Goal: Information Seeking & Learning: Learn about a topic

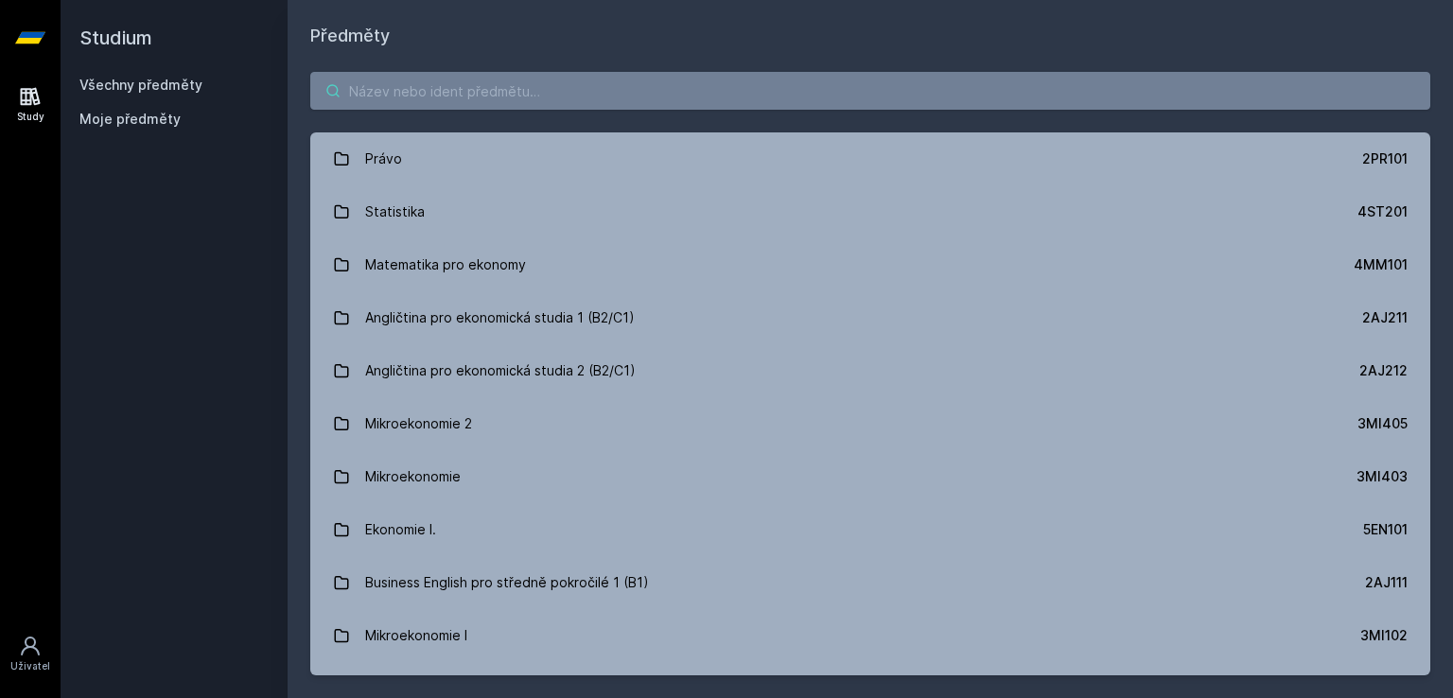
click at [416, 92] on body "Study Uživatel Studium Všechny předměty Moje předměty Předměty Právo 2PR101 Sta…" at bounding box center [726, 349] width 1453 height 698
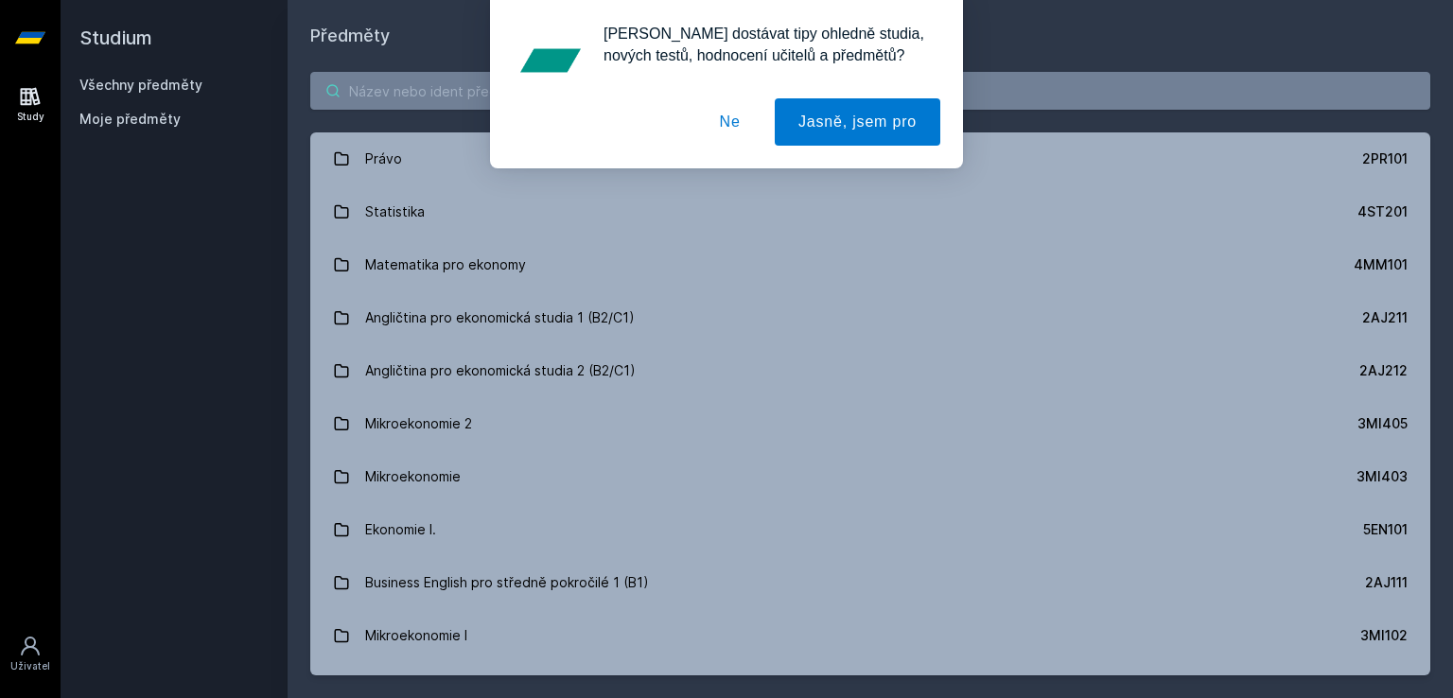
paste input "4SA513"
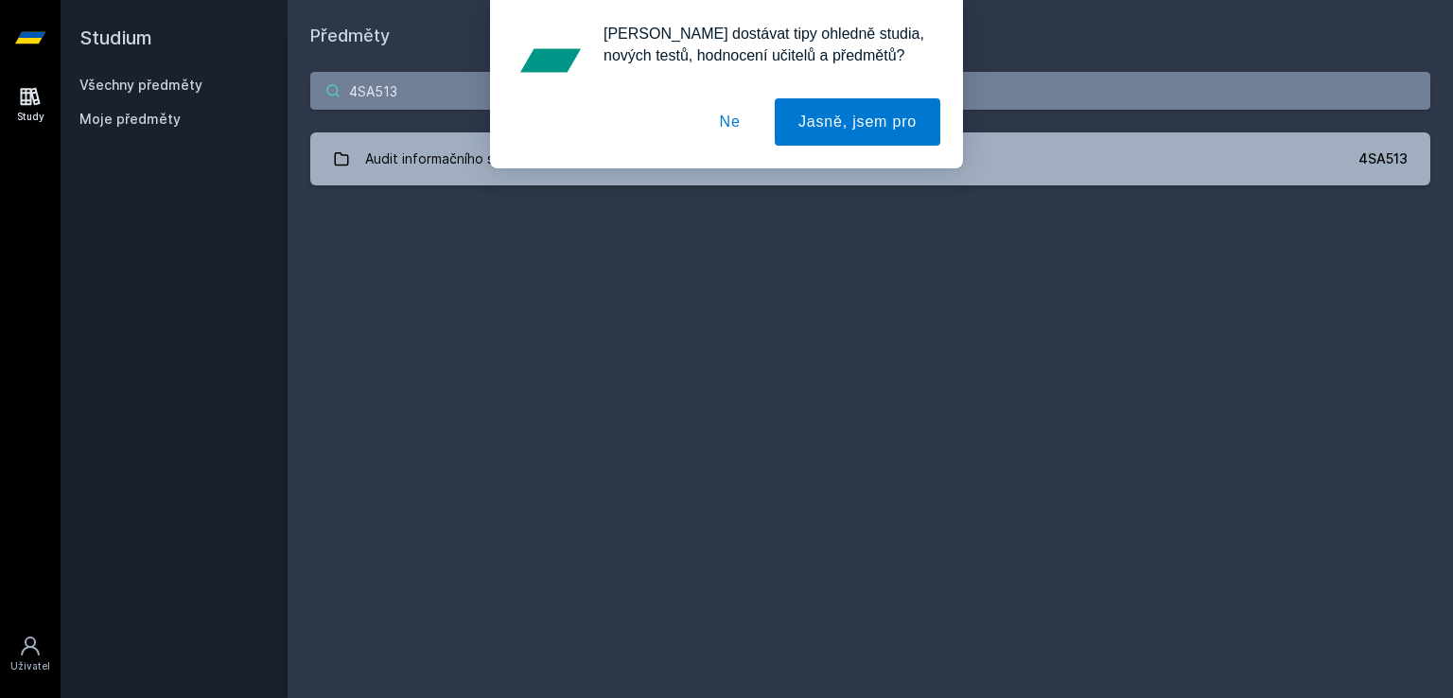
type input "4SA513"
click at [738, 113] on button "Ne" at bounding box center [730, 121] width 68 height 47
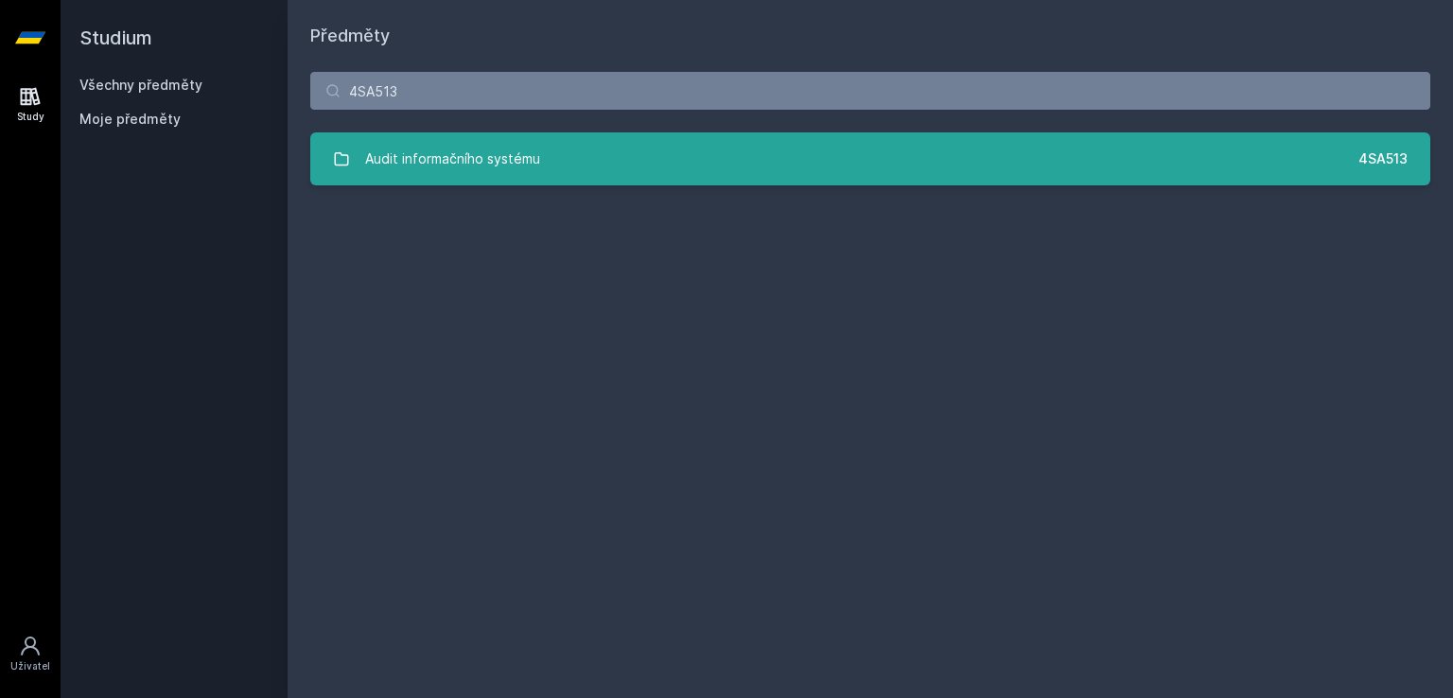
click at [617, 170] on link "Audit informačního systému 4SA513" at bounding box center [870, 158] width 1120 height 53
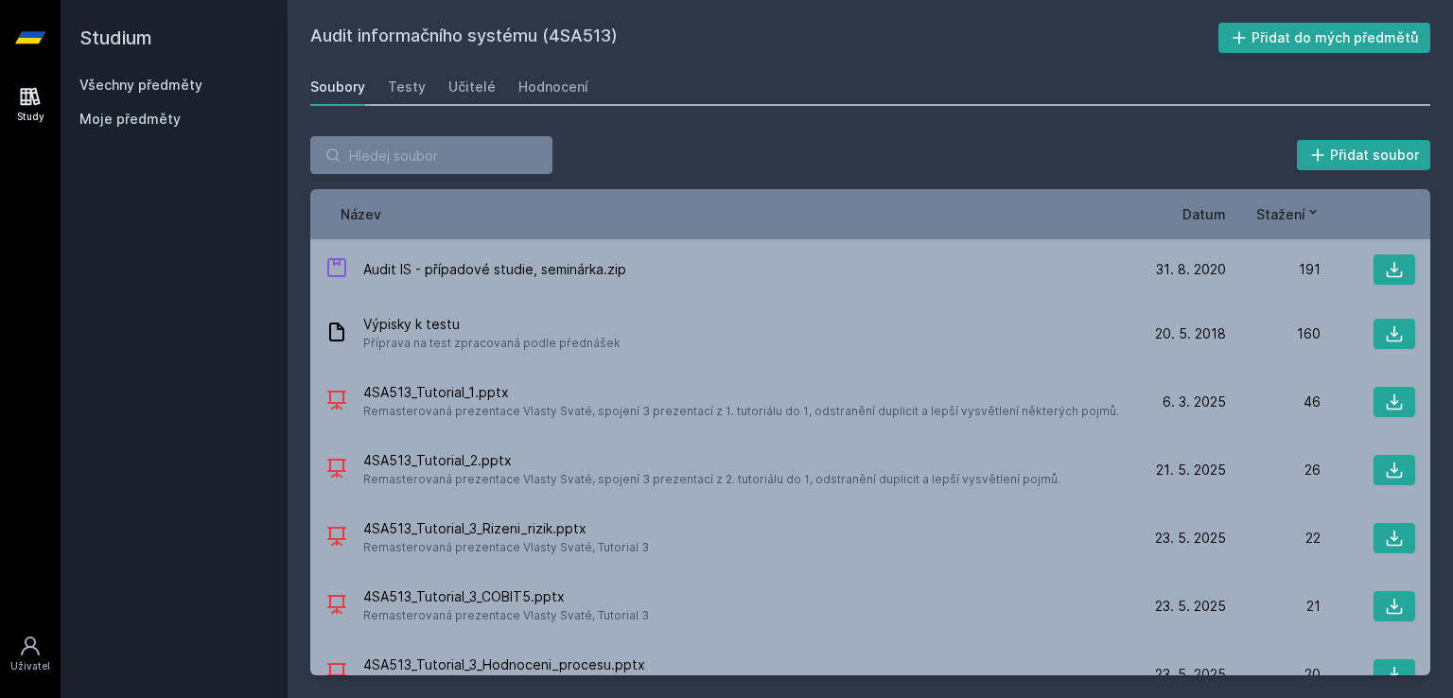
click at [1219, 216] on span "Datum" at bounding box center [1205, 214] width 44 height 20
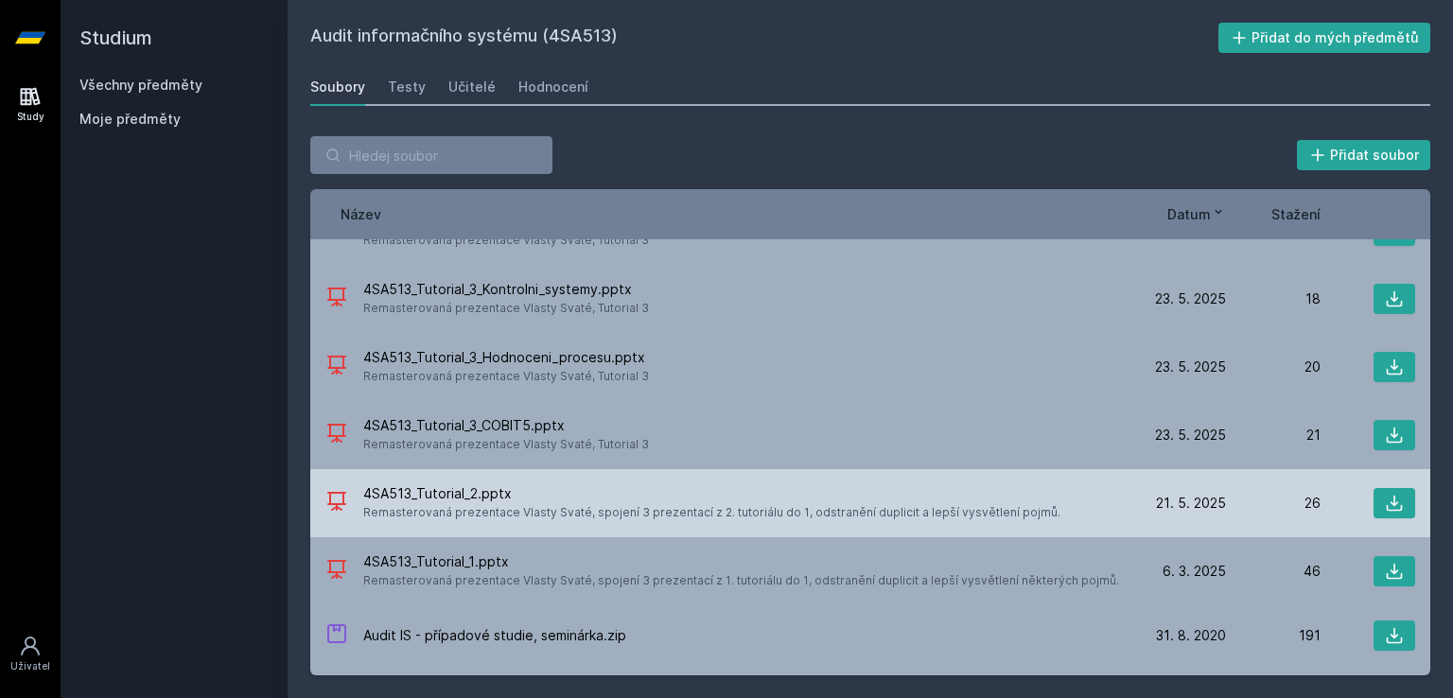
scroll to position [101, 0]
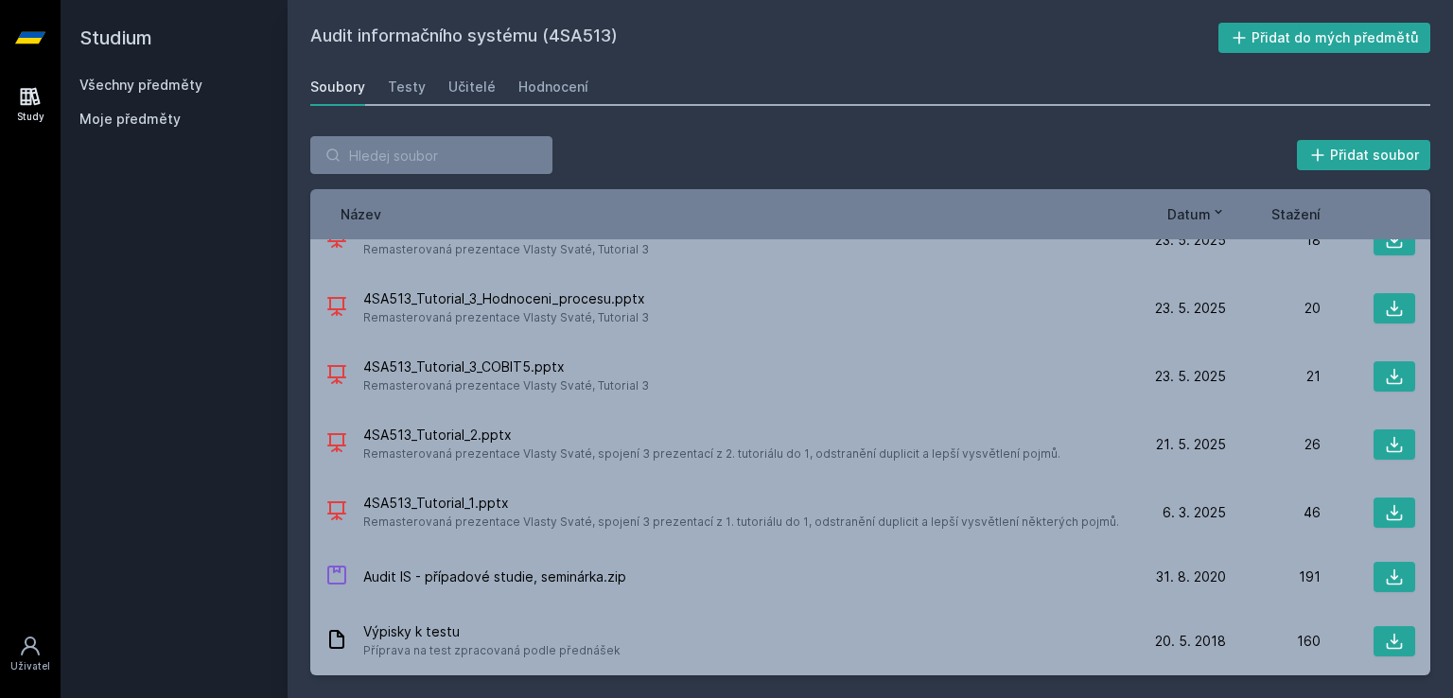
click at [685, 26] on h2 "Audit informačního systému (4SA513)" at bounding box center [764, 38] width 908 height 30
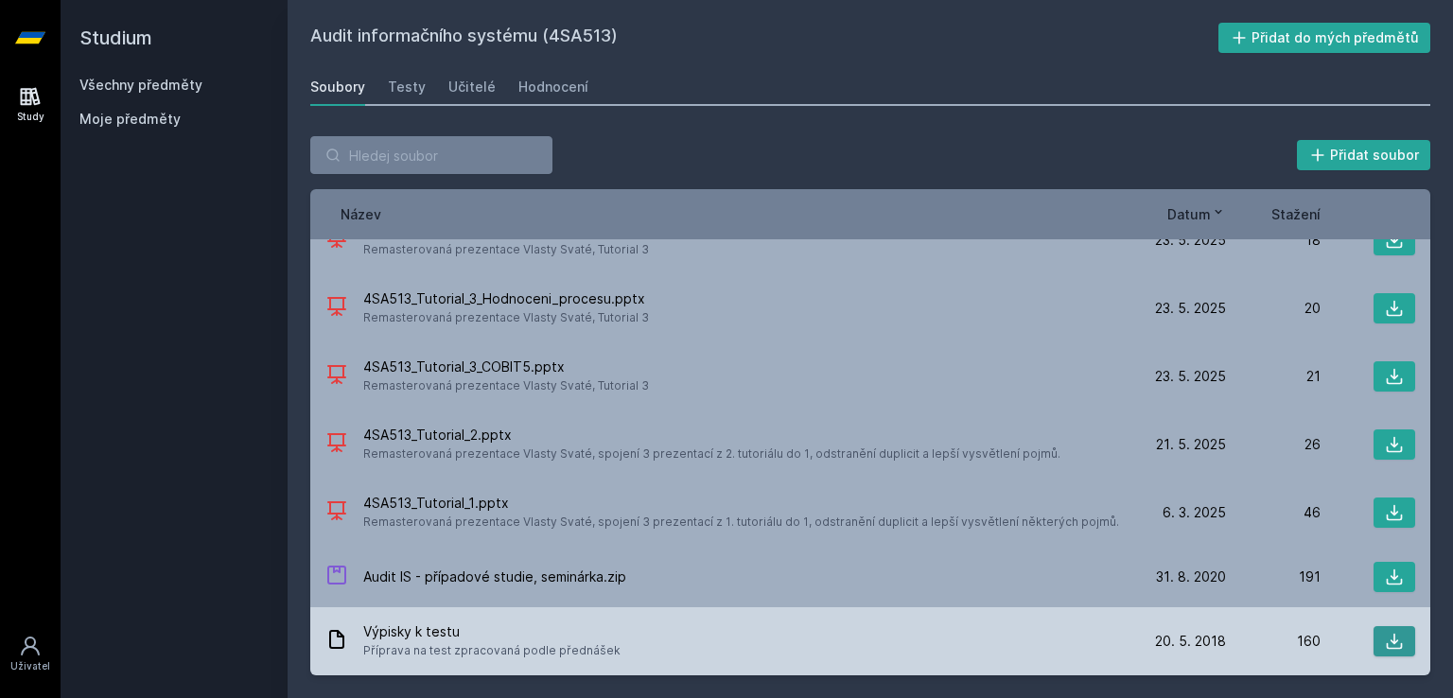
click at [1385, 645] on icon at bounding box center [1394, 641] width 19 height 19
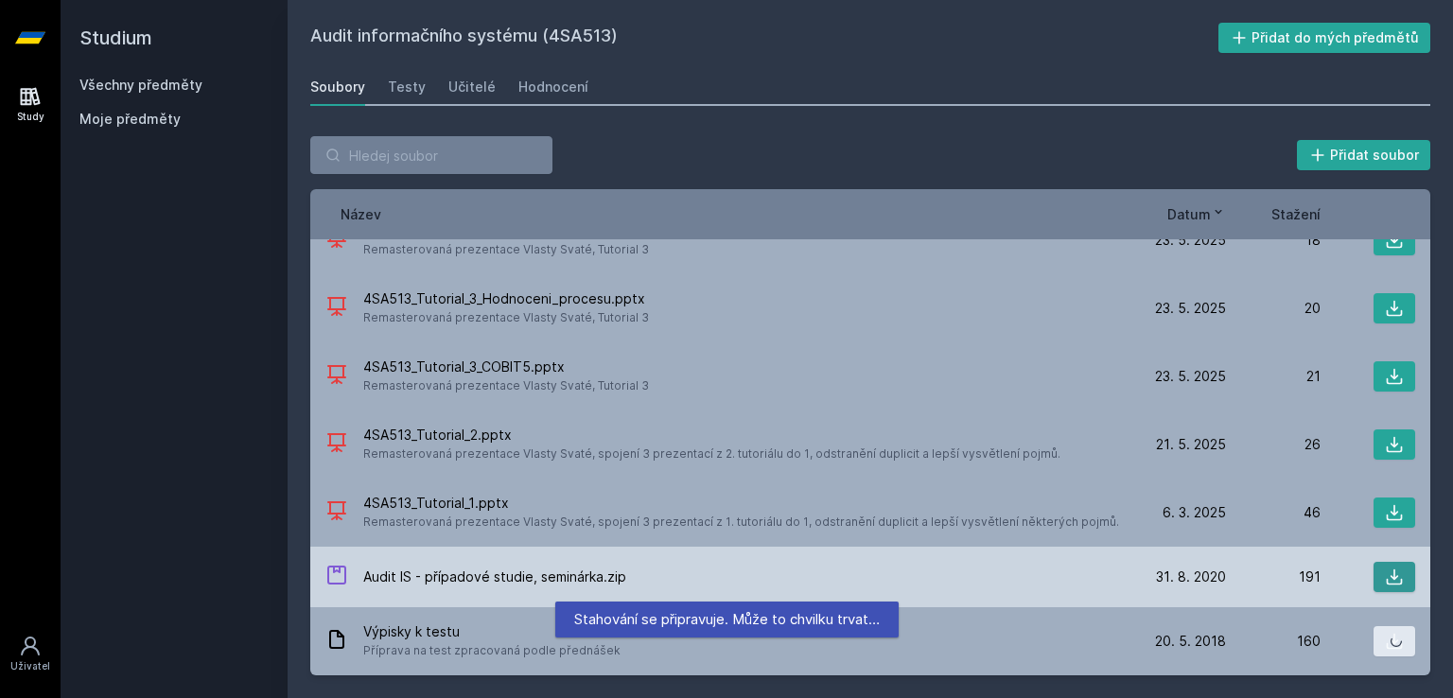
click at [1391, 576] on icon at bounding box center [1394, 577] width 19 height 19
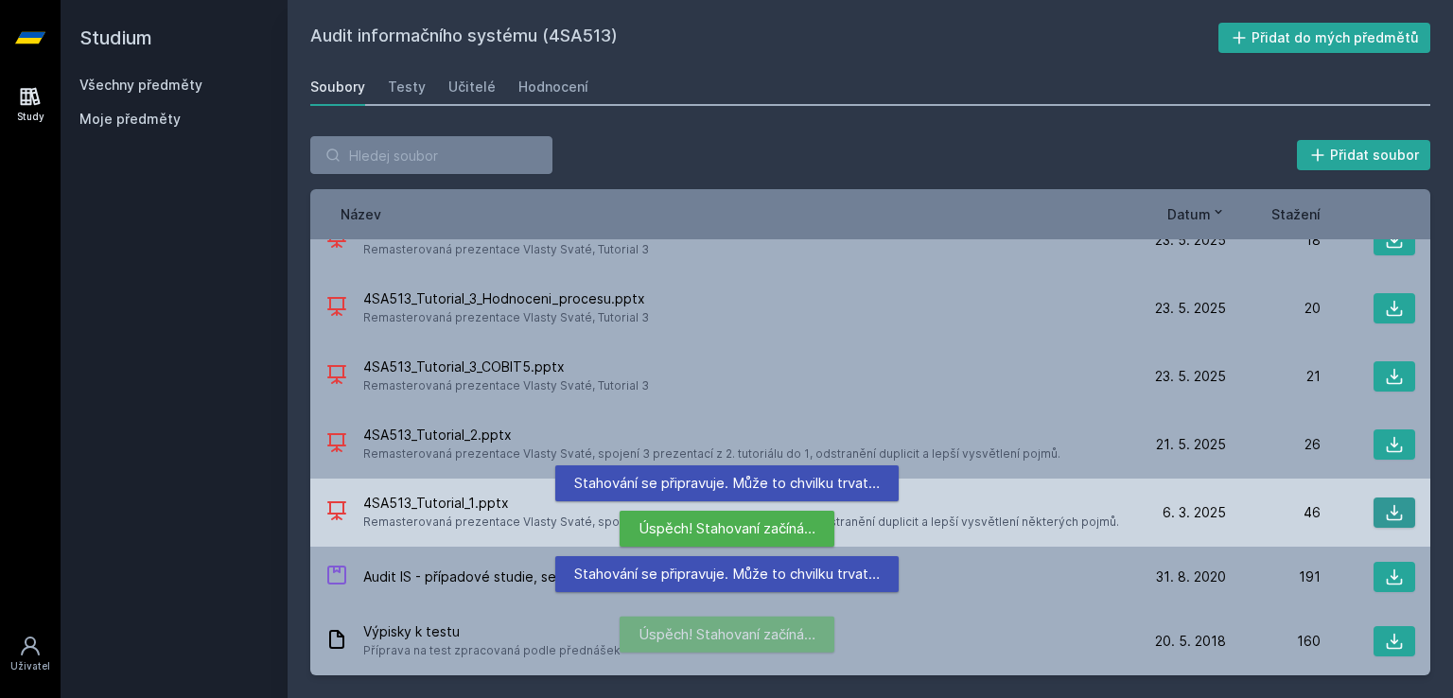
click at [1393, 514] on icon at bounding box center [1394, 512] width 19 height 19
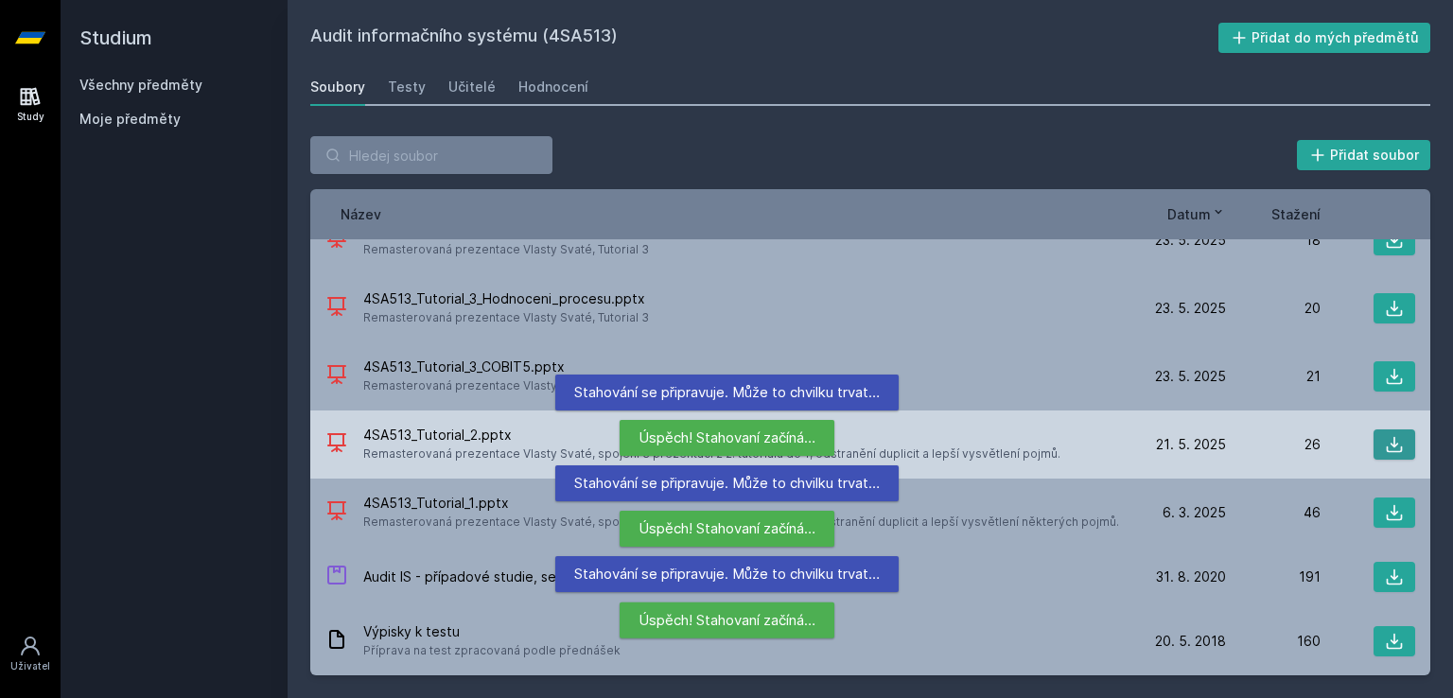
click at [1391, 441] on icon at bounding box center [1394, 444] width 19 height 19
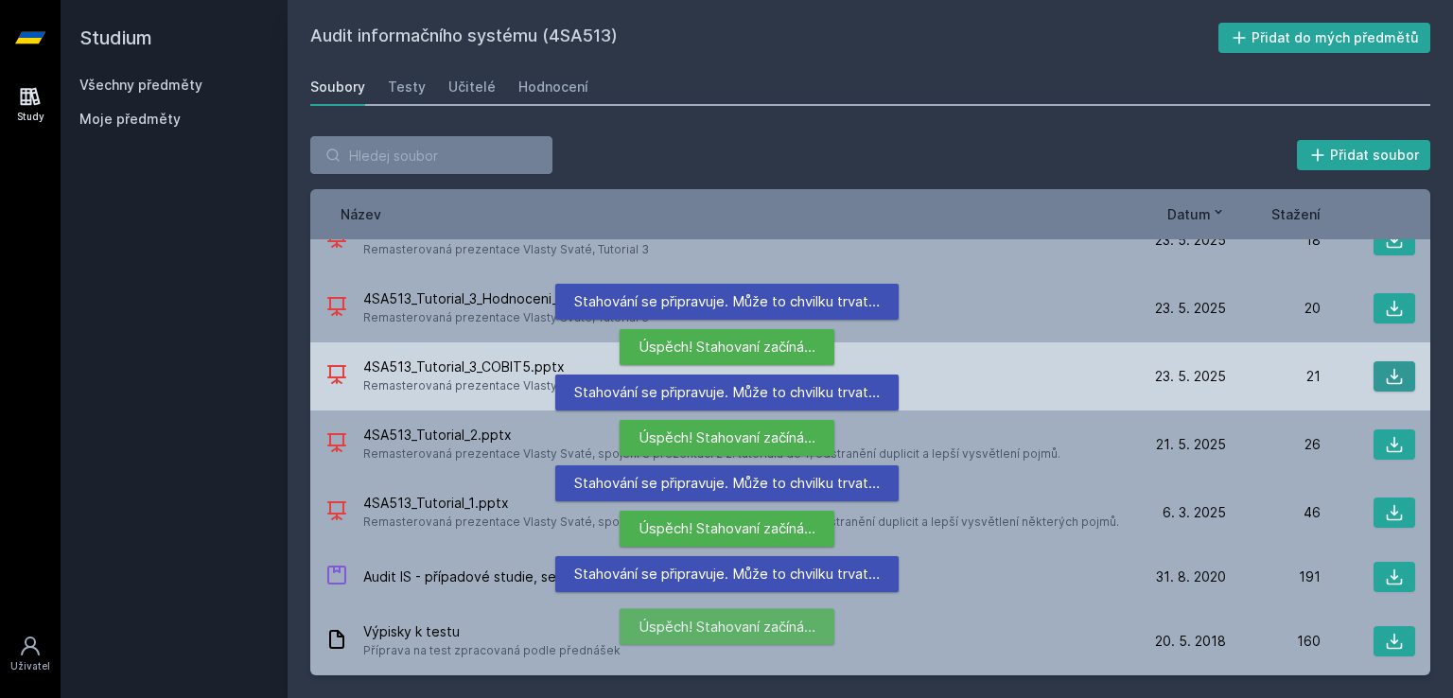
click at [1386, 373] on icon at bounding box center [1394, 376] width 19 height 19
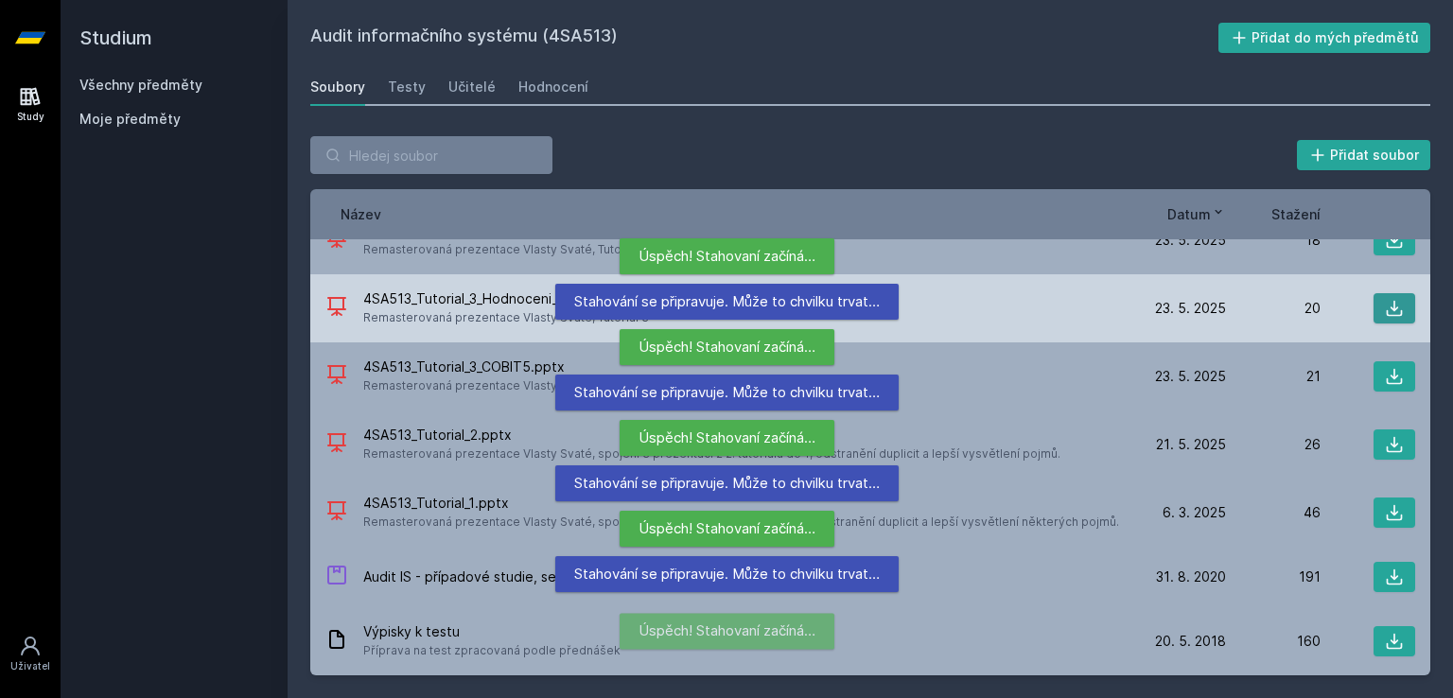
click at [1385, 302] on icon at bounding box center [1394, 308] width 19 height 19
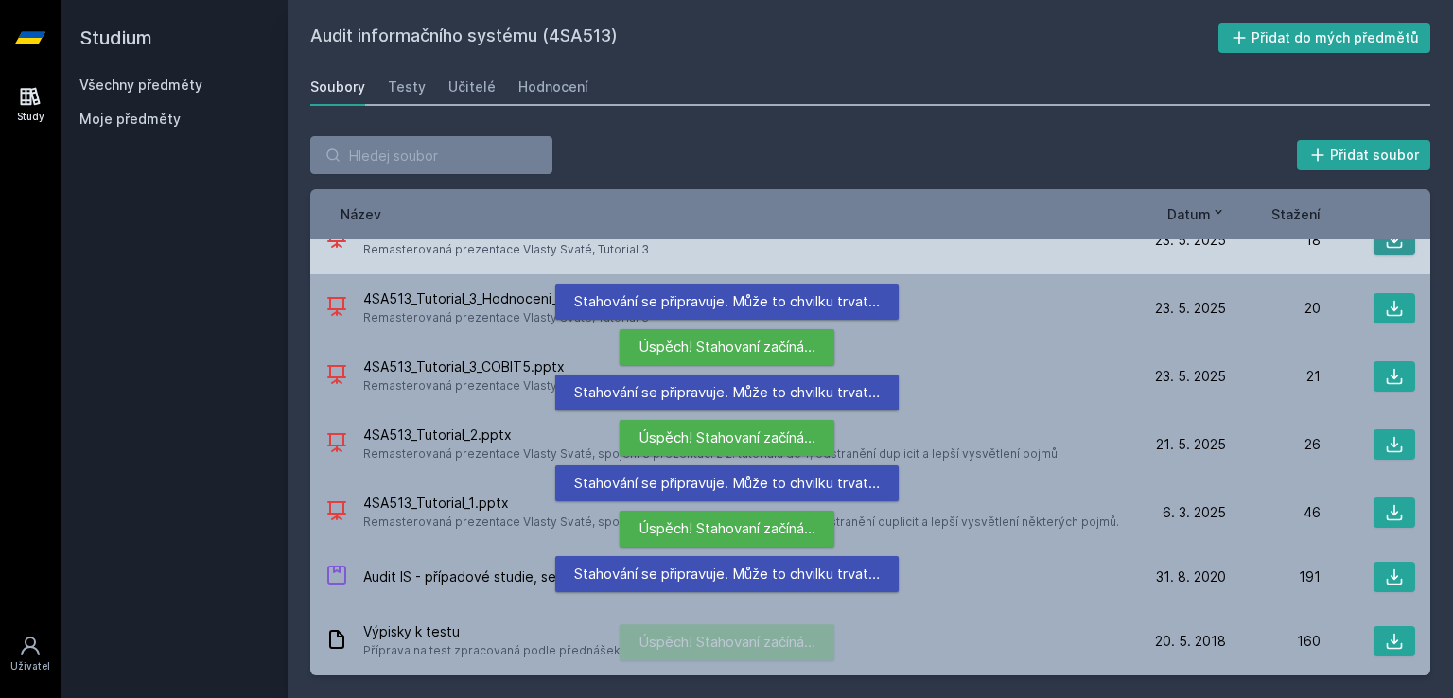
click at [1387, 243] on icon at bounding box center [1394, 240] width 19 height 19
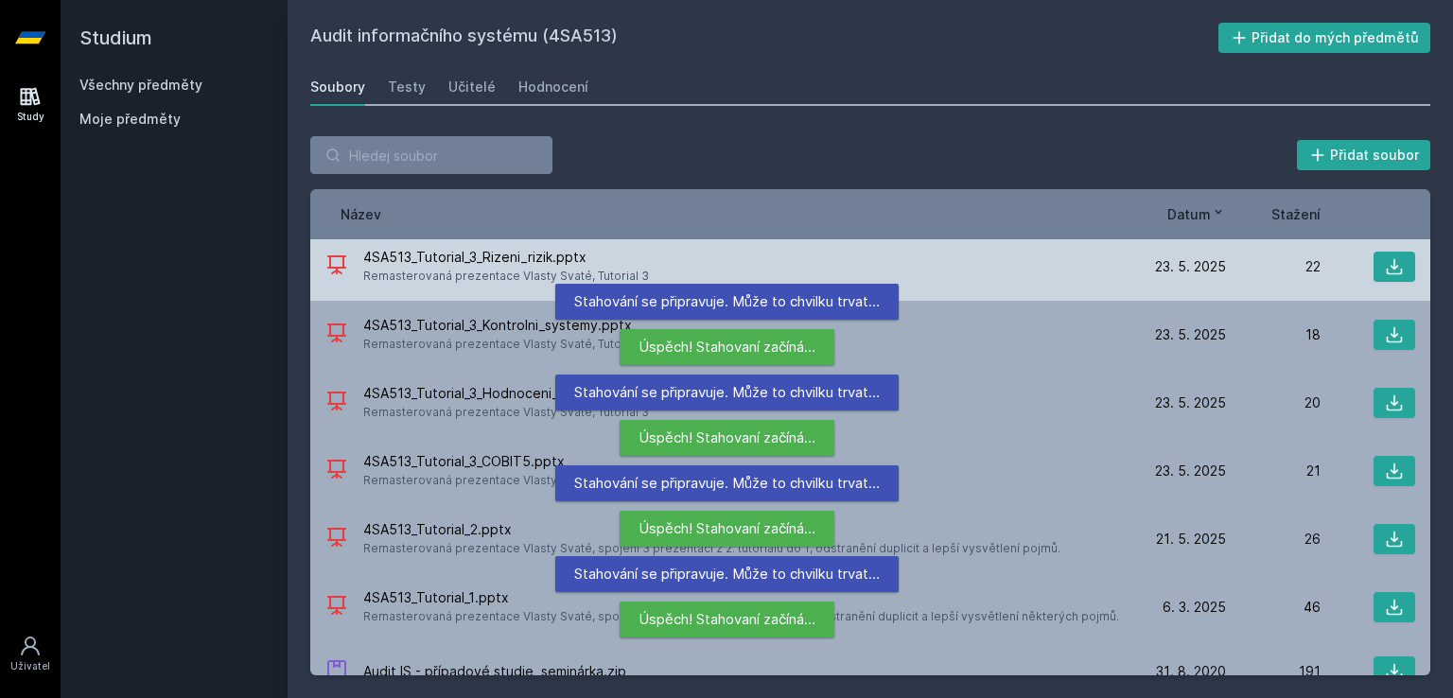
scroll to position [0, 0]
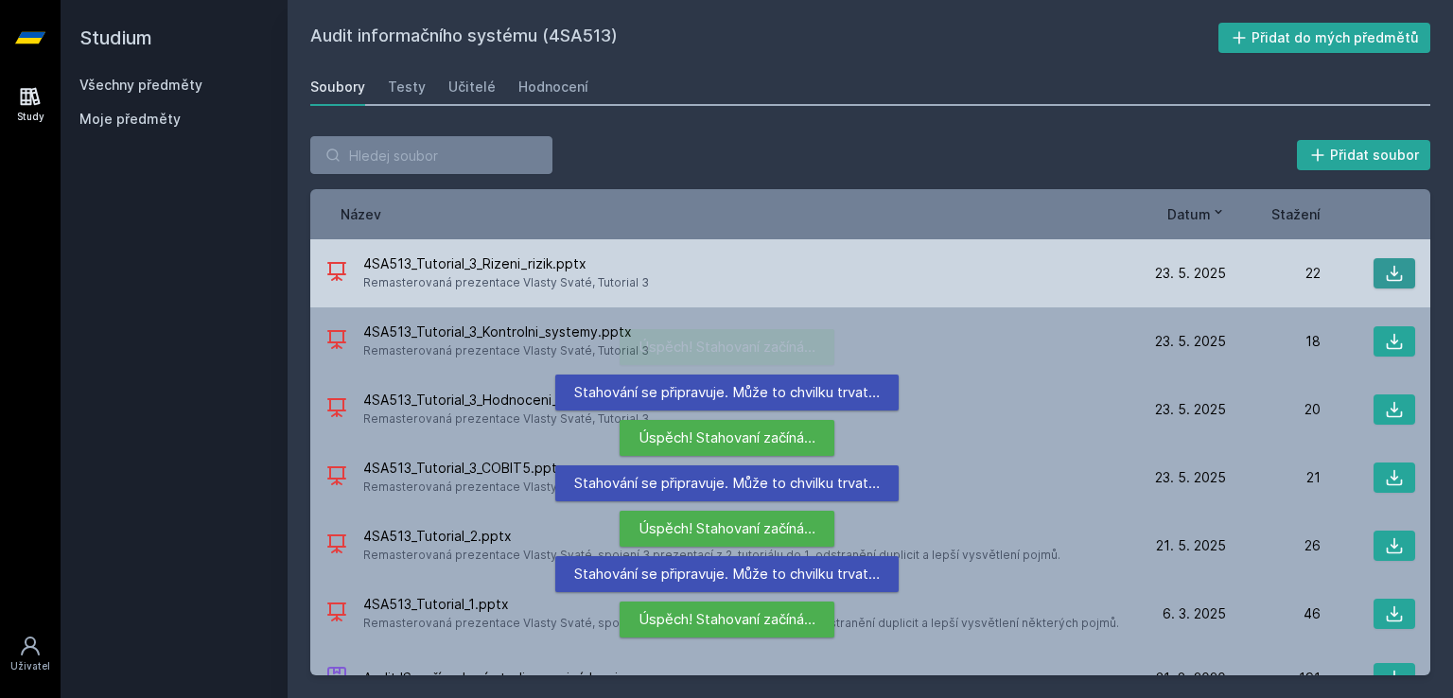
click at [1383, 262] on button at bounding box center [1395, 273] width 42 height 30
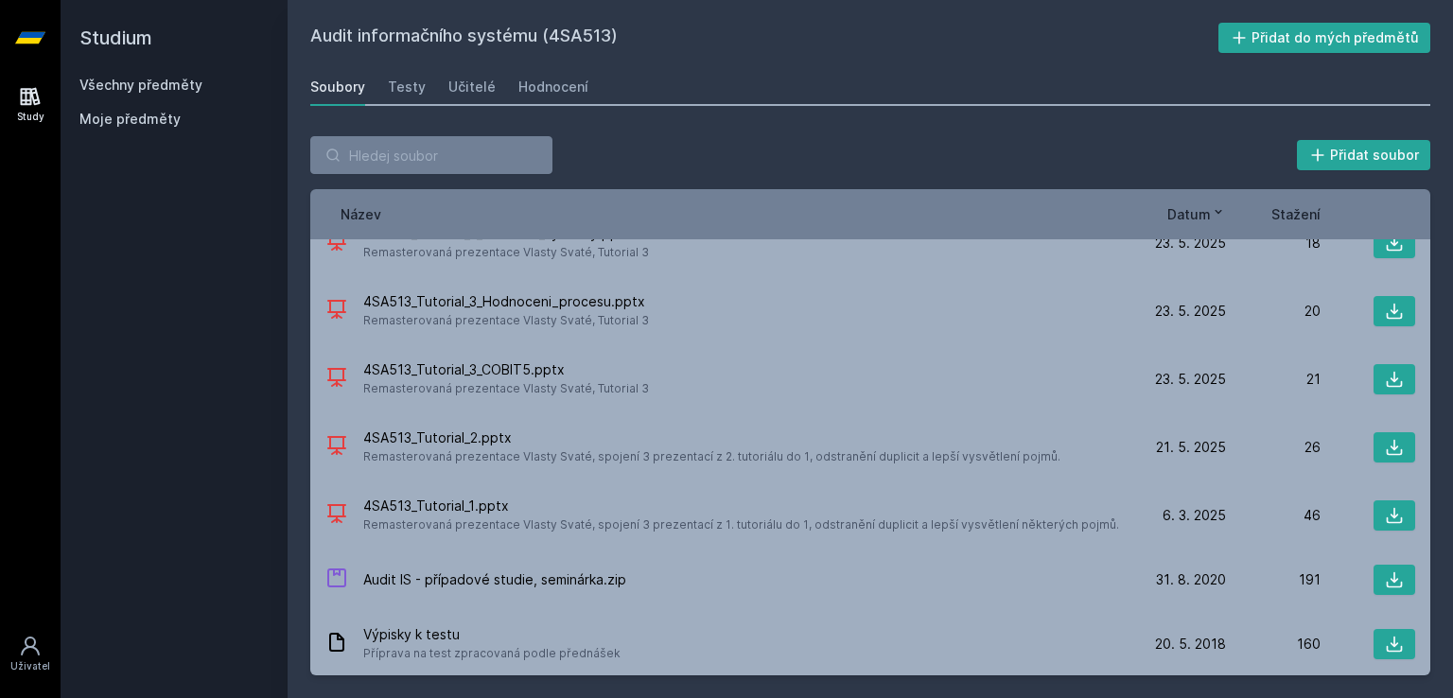
scroll to position [101, 0]
